Goal: Transaction & Acquisition: Purchase product/service

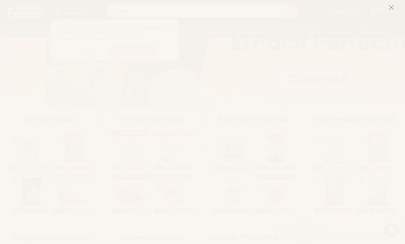
click at [393, 9] on icon at bounding box center [392, 8] width 6 height 6
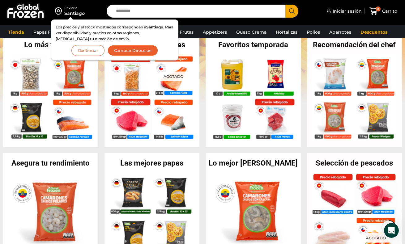
scroll to position [124, 0]
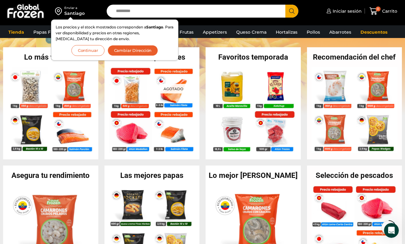
click at [95, 52] on button "Continuar" at bounding box center [87, 50] width 33 height 11
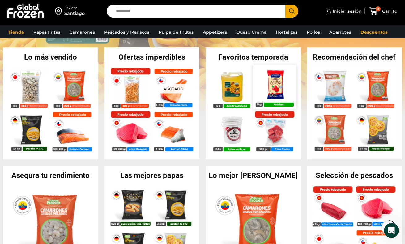
click at [277, 88] on img at bounding box center [274, 86] width 43 height 43
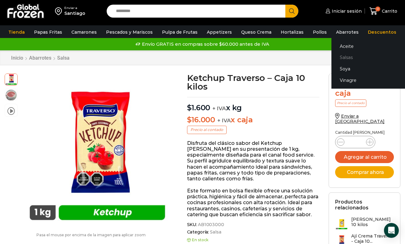
click at [335, 57] on link "Salsas" at bounding box center [371, 57] width 78 height 11
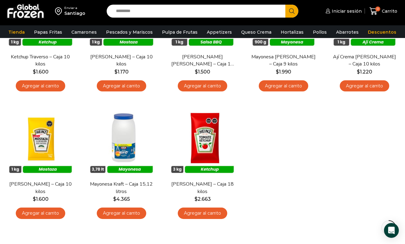
scroll to position [124, 0]
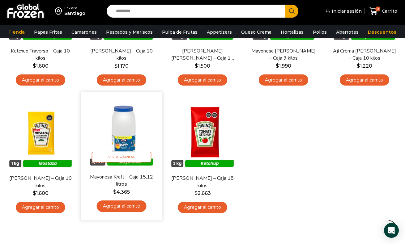
click at [134, 120] on img at bounding box center [121, 133] width 72 height 72
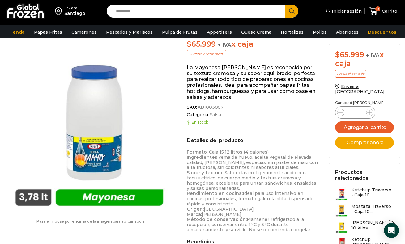
scroll to position [124, 0]
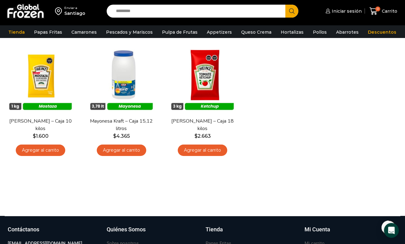
scroll to position [186, 0]
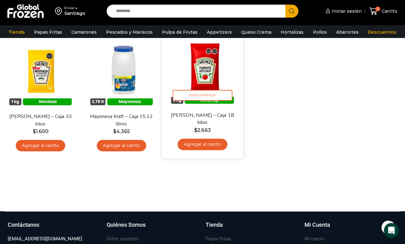
click at [213, 73] on img at bounding box center [202, 71] width 72 height 72
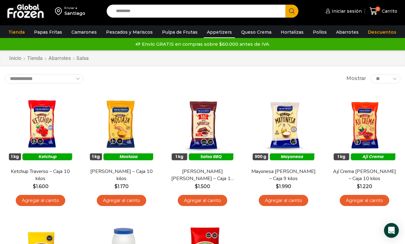
click at [212, 29] on link "Appetizers" at bounding box center [219, 32] width 31 height 12
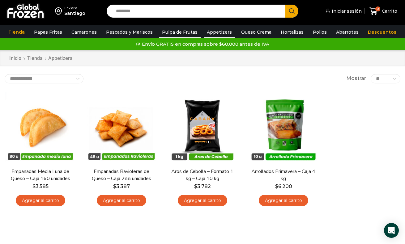
click at [183, 33] on link "Pulpa de Frutas" at bounding box center [180, 32] width 42 height 12
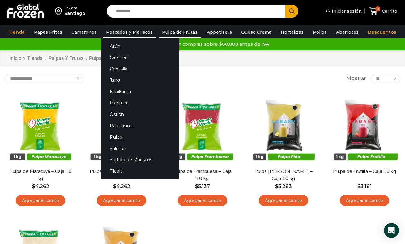
click at [126, 29] on link "Pescados y Mariscos" at bounding box center [129, 32] width 53 height 12
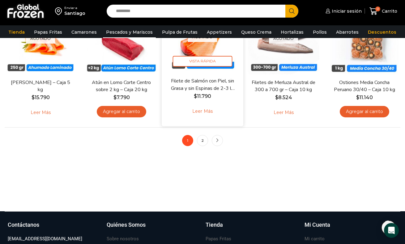
scroll to position [433, 0]
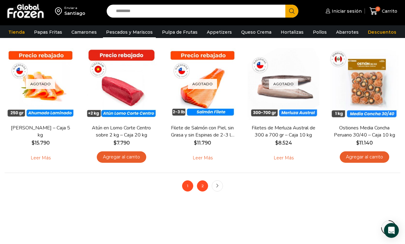
click at [205, 183] on link "2" at bounding box center [202, 186] width 11 height 11
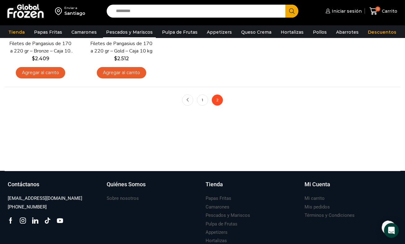
scroll to position [526, 0]
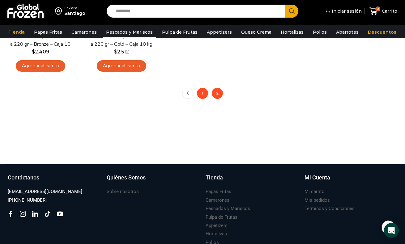
click at [205, 96] on link "1" at bounding box center [202, 93] width 11 height 11
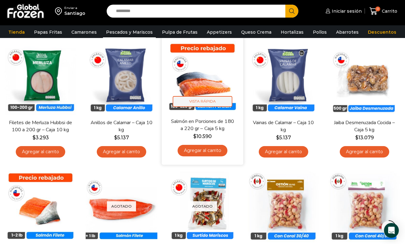
scroll to position [279, 0]
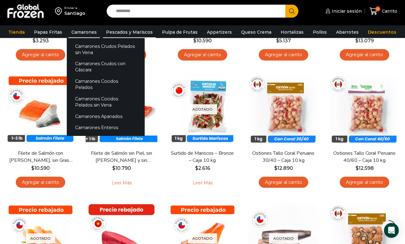
click at [80, 30] on link "Camarones" at bounding box center [84, 32] width 32 height 12
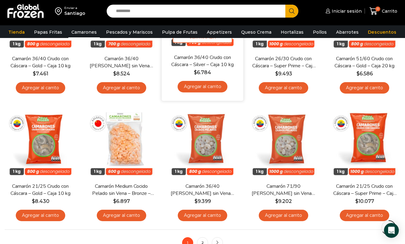
scroll to position [402, 0]
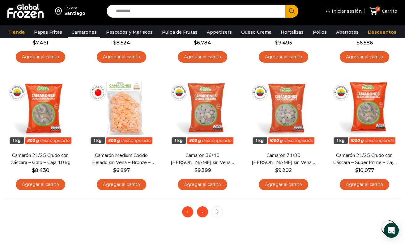
click at [203, 216] on link "2" at bounding box center [202, 212] width 11 height 11
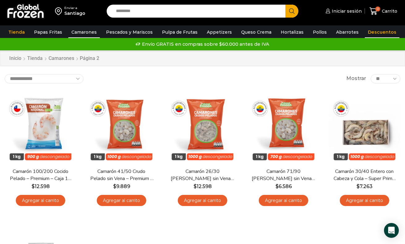
click at [378, 28] on link "Descuentos" at bounding box center [382, 32] width 35 height 12
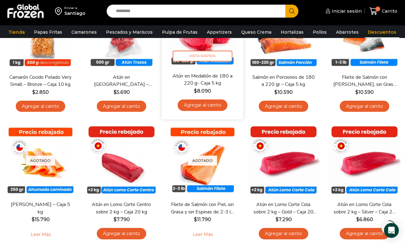
scroll to position [62, 0]
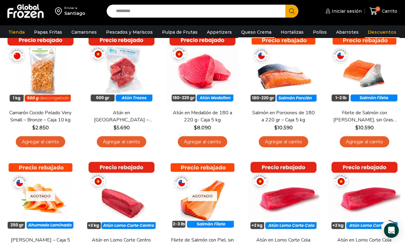
click at [256, 32] on link "Queso Crema" at bounding box center [256, 32] width 37 height 12
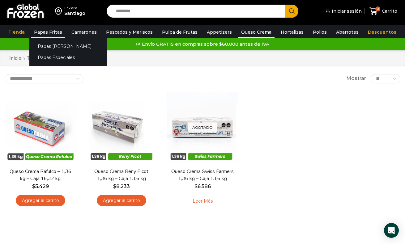
click at [50, 32] on link "Papas Fritas" at bounding box center [48, 32] width 34 height 12
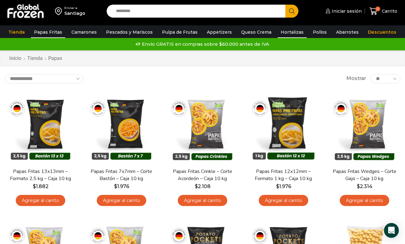
click at [293, 35] on link "Hortalizas" at bounding box center [292, 32] width 29 height 12
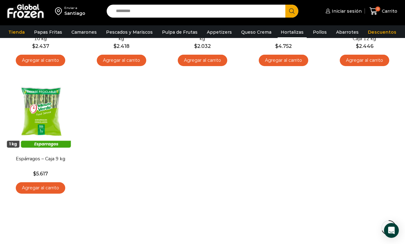
scroll to position [279, 0]
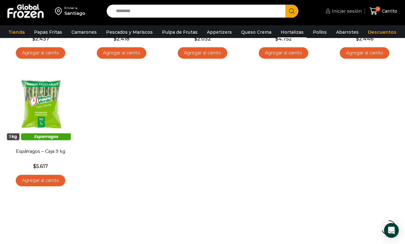
drag, startPoint x: 349, startPoint y: 6, endPoint x: 350, endPoint y: 13, distance: 6.9
click at [349, 6] on link "Iniciar sesión" at bounding box center [343, 11] width 38 height 12
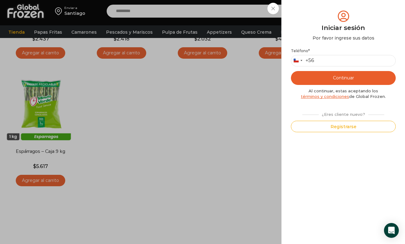
click at [324, 11] on div "Iniciar sesión Mi cuenta Login Register Iniciar sesión Por favor ingrese sus da…" at bounding box center [343, 11] width 38 height 12
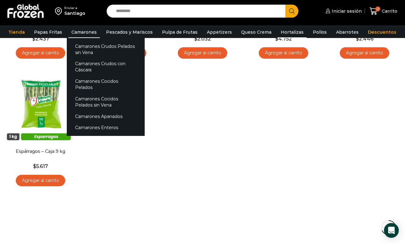
click at [75, 35] on link "Camarones" at bounding box center [84, 32] width 32 height 12
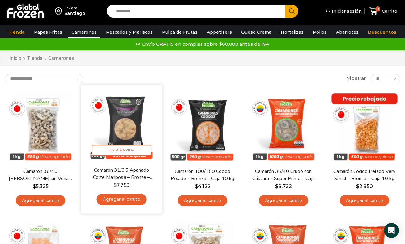
click at [132, 120] on img at bounding box center [121, 126] width 72 height 72
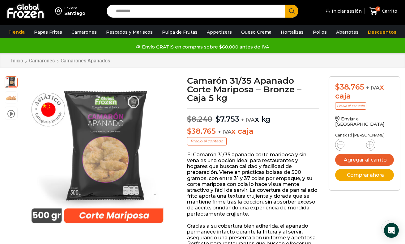
scroll to position [31, 0]
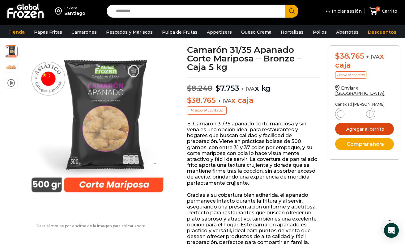
click at [360, 123] on button "Agregar al carrito" at bounding box center [364, 129] width 59 height 12
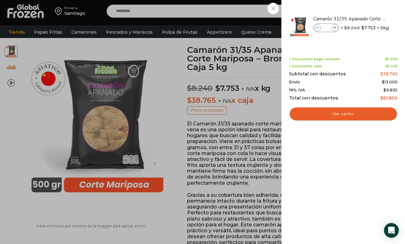
click at [368, 19] on div "1 [GEOGRAPHIC_DATA] 1 1 Shopping Cart *" at bounding box center [383, 11] width 31 height 15
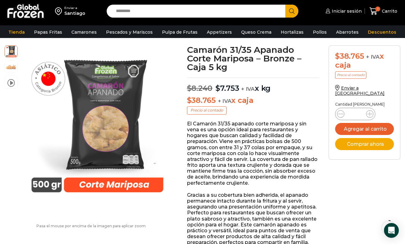
click at [231, 11] on input "Search input" at bounding box center [198, 11] width 170 height 13
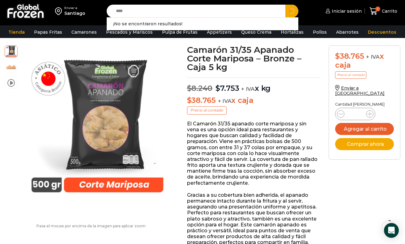
type input "****"
click at [286, 5] on button "Search" at bounding box center [292, 11] width 13 height 13
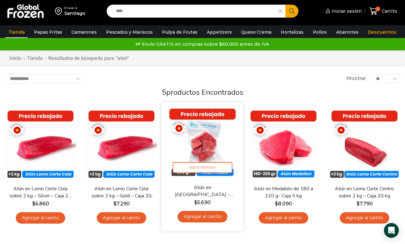
click at [197, 153] on img at bounding box center [202, 143] width 72 height 72
click at [206, 218] on link "Agregar al carrito" at bounding box center [203, 216] width 50 height 11
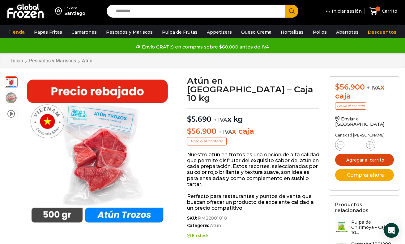
click at [357, 154] on button "Agregar al carrito" at bounding box center [364, 160] width 59 height 12
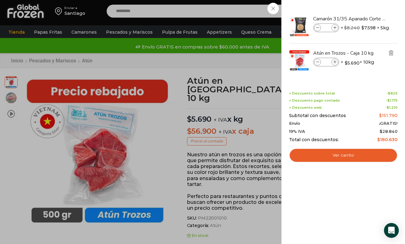
click at [395, 54] on icon "Eliminar Atún en Trozos - Caja 10 kg del carrito" at bounding box center [391, 53] width 7 height 7
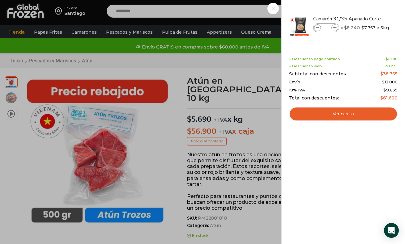
click at [368, 9] on div "1 Carrito 1 1 Shopping Cart *" at bounding box center [383, 11] width 31 height 15
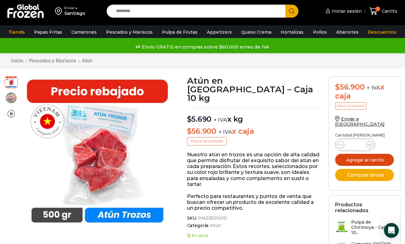
click at [356, 154] on button "Agregar al carrito" at bounding box center [364, 160] width 59 height 12
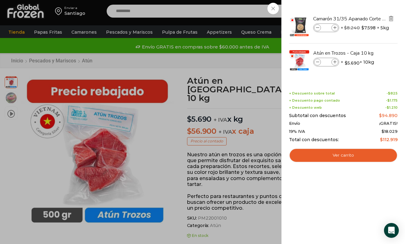
click at [395, 19] on icon "Eliminar Camarón 31/35 Apanado Corte Mariposa - Bronze - Caja 5 kg del carrito" at bounding box center [391, 18] width 7 height 7
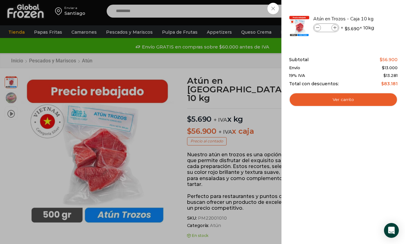
click at [368, 19] on div "1 Carrito 1 1 Shopping Cart" at bounding box center [383, 11] width 31 height 15
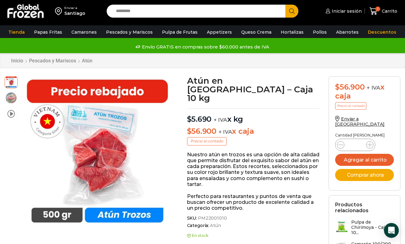
click at [193, 9] on input "Search input" at bounding box center [198, 11] width 170 height 13
type input "**********"
click at [286, 5] on button "Search" at bounding box center [292, 11] width 13 height 13
click at [219, 13] on input "**********" at bounding box center [198, 11] width 170 height 13
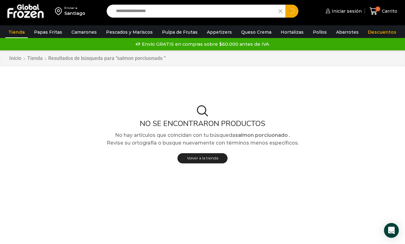
drag, startPoint x: 148, startPoint y: 11, endPoint x: 173, endPoint y: 15, distance: 25.7
click at [148, 11] on input "**********" at bounding box center [194, 11] width 163 height 13
type input "**********"
click at [286, 5] on button "Search" at bounding box center [292, 11] width 13 height 13
drag, startPoint x: 216, startPoint y: 13, endPoint x: 134, endPoint y: 11, distance: 82.0
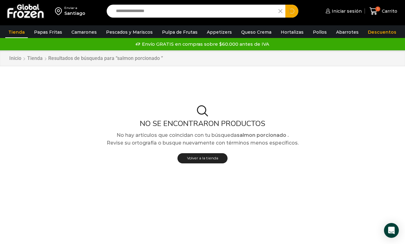
click at [134, 11] on input "**********" at bounding box center [194, 11] width 163 height 13
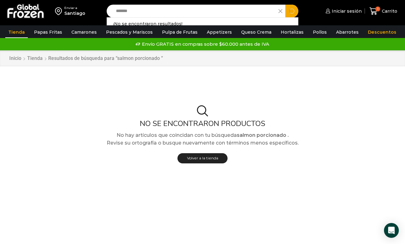
type input "******"
click at [286, 5] on button "Search" at bounding box center [292, 11] width 13 height 13
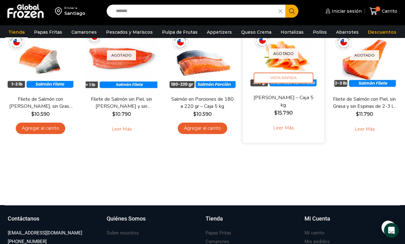
scroll to position [31, 0]
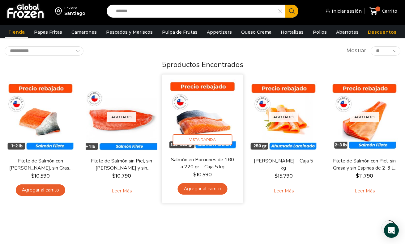
click at [209, 114] on img at bounding box center [202, 116] width 72 height 72
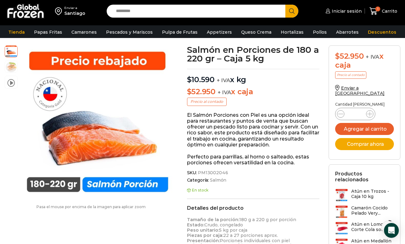
scroll to position [0, 0]
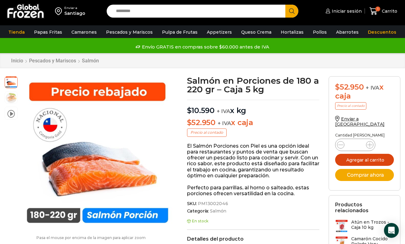
click at [370, 154] on button "Agregar al carrito" at bounding box center [364, 160] width 59 height 12
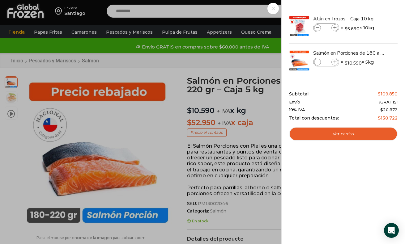
click at [368, 14] on div "2 Carrito 2 2 Shopping Cart *" at bounding box center [383, 11] width 31 height 15
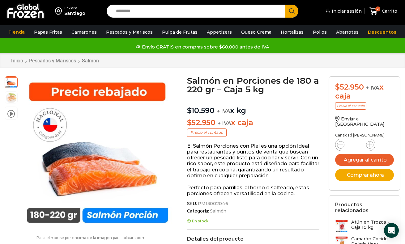
click at [214, 11] on input "Search input" at bounding box center [198, 11] width 170 height 13
click at [197, 12] on input "Search input" at bounding box center [198, 11] width 170 height 13
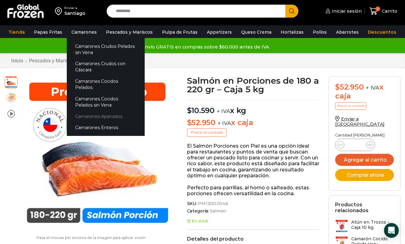
click at [92, 111] on link "Camarones Apanados" at bounding box center [106, 116] width 78 height 11
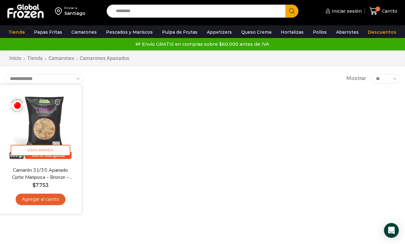
click at [51, 197] on link "Agregar al carrito" at bounding box center [40, 199] width 50 height 11
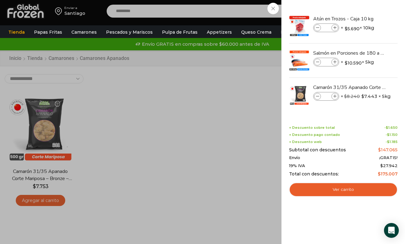
click at [368, 5] on div "3 Carrito 3 3 Shopping Cart *" at bounding box center [383, 11] width 31 height 15
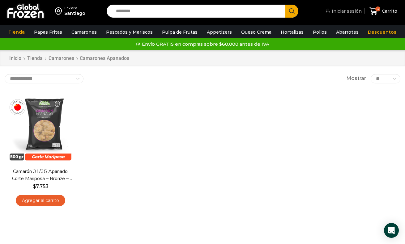
click at [347, 15] on link "Iniciar sesión" at bounding box center [343, 11] width 38 height 12
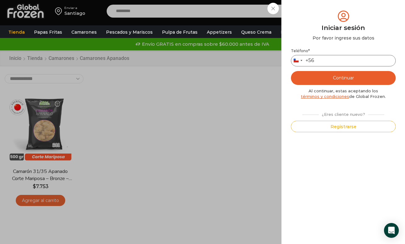
click at [338, 56] on input "Teléfono *" at bounding box center [343, 60] width 105 height 11
type input "*********"
click at [372, 83] on button "Continuar" at bounding box center [343, 78] width 105 height 14
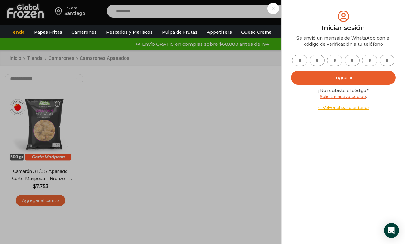
click at [298, 60] on input "text" at bounding box center [299, 60] width 15 height 11
type input "*"
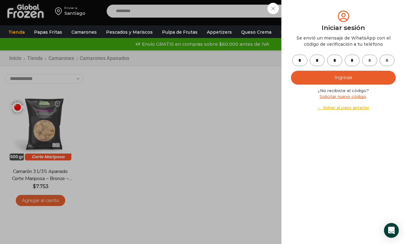
type input "*"
click at [340, 81] on button "Ingresar" at bounding box center [343, 78] width 105 height 14
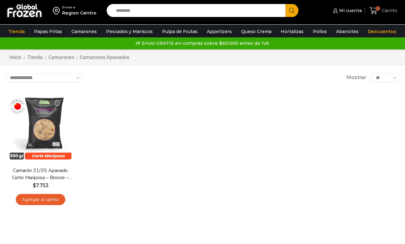
click at [383, 10] on span "Carrito" at bounding box center [389, 10] width 17 height 6
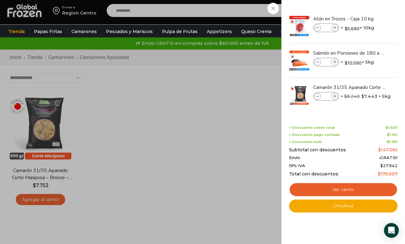
click at [368, 18] on div "3 Carrito 3 3 Shopping Cart * $" at bounding box center [383, 10] width 31 height 15
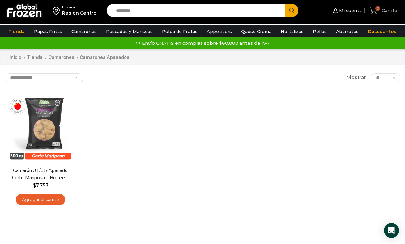
click at [390, 11] on span "Carrito" at bounding box center [389, 10] width 17 height 6
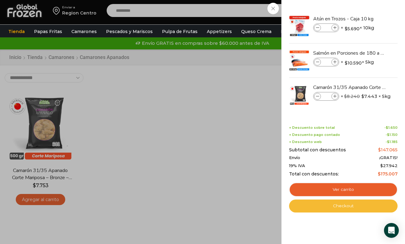
click at [334, 210] on link "Checkout" at bounding box center [343, 206] width 109 height 13
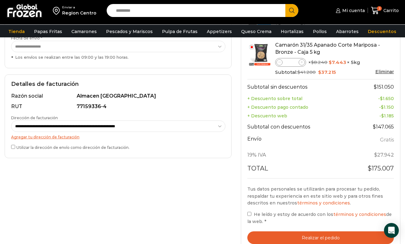
scroll to position [186, 0]
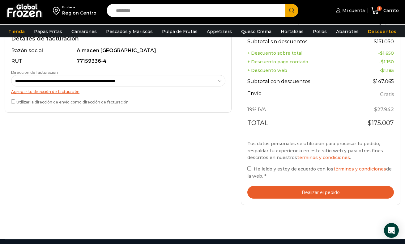
click at [318, 187] on button "Realizar el pedido" at bounding box center [321, 192] width 147 height 13
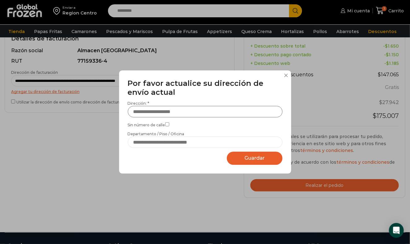
click at [214, 109] on input "Dirección: *" at bounding box center [205, 111] width 155 height 11
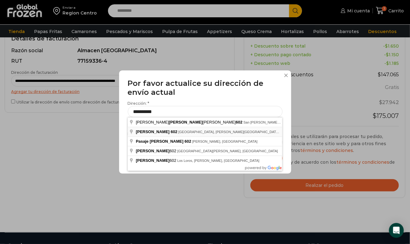
type input "**********"
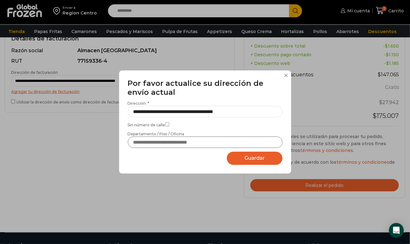
click at [183, 141] on input "Departamento / Piso / Oficina" at bounding box center [205, 142] width 155 height 11
type input "**********"
click at [248, 153] on button "Guardar Guardando..." at bounding box center [255, 158] width 56 height 13
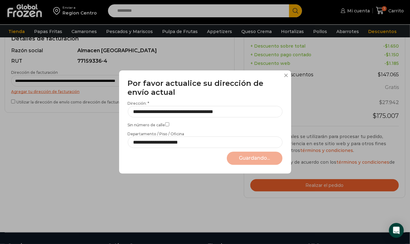
select select "*******"
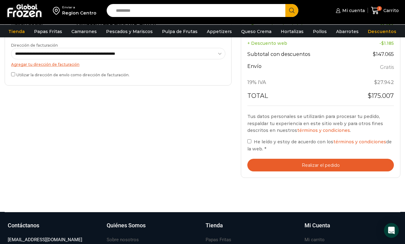
scroll to position [217, 0]
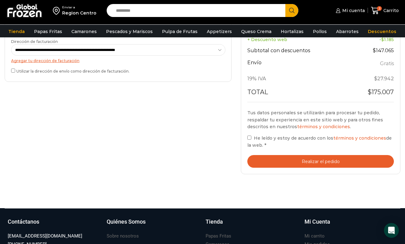
click at [324, 155] on button "Realizar el pedido" at bounding box center [321, 161] width 147 height 13
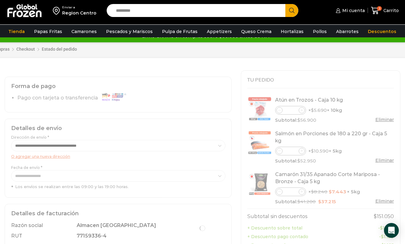
scroll to position [0, 0]
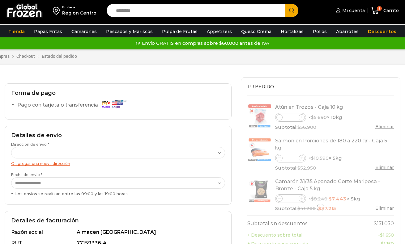
select select
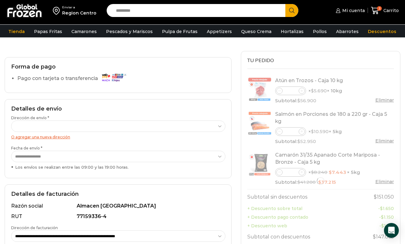
scroll to position [62, 0]
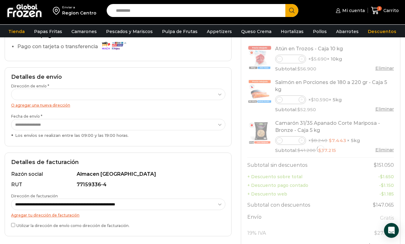
click at [144, 10] on input "Search input" at bounding box center [198, 10] width 170 height 13
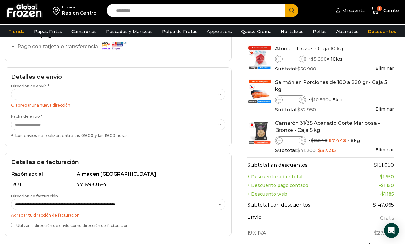
click at [204, 12] on input "Search input" at bounding box center [198, 10] width 170 height 13
type input "*******"
click at [286, 4] on button "Search" at bounding box center [292, 10] width 13 height 13
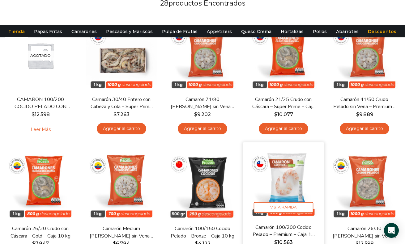
scroll to position [217, 0]
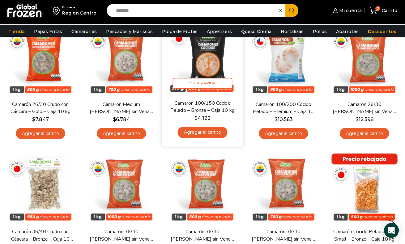
click at [200, 131] on link "Agregar al carrito" at bounding box center [203, 132] width 50 height 11
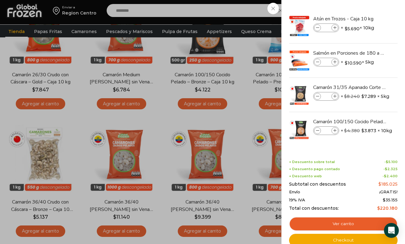
scroll to position [279, 0]
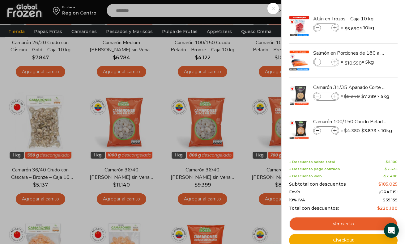
click at [368, 11] on div "4 [GEOGRAPHIC_DATA] 4 4 Shopping Cart *" at bounding box center [383, 10] width 31 height 15
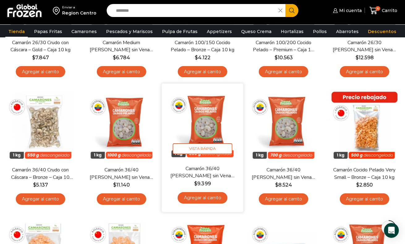
click at [210, 197] on link "Agregar al carrito" at bounding box center [203, 197] width 50 height 11
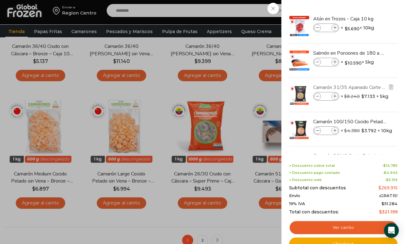
scroll to position [30, 0]
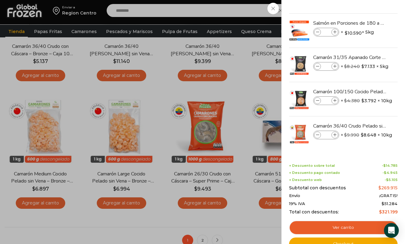
click at [368, 13] on div "5 [GEOGRAPHIC_DATA] 5 5 Shopping Cart *" at bounding box center [383, 10] width 31 height 15
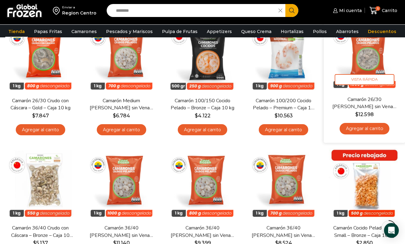
scroll to position [217, 0]
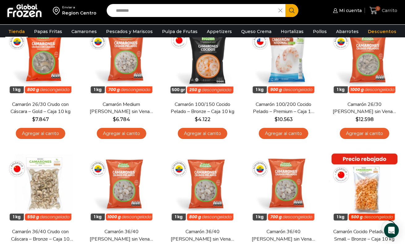
click at [388, 13] on span "Carrito" at bounding box center [389, 10] width 17 height 6
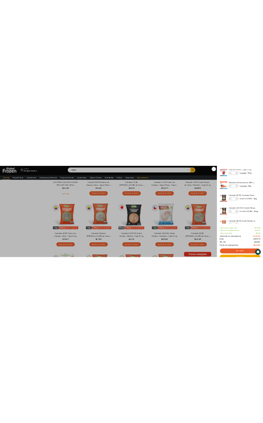
scroll to position [0, 0]
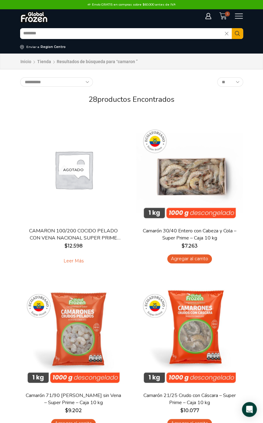
drag, startPoint x: 226, startPoint y: 14, endPoint x: 224, endPoint y: 21, distance: 6.7
click at [226, 14] on span "5" at bounding box center [227, 13] width 5 height 5
